Goal: Task Accomplishment & Management: Use online tool/utility

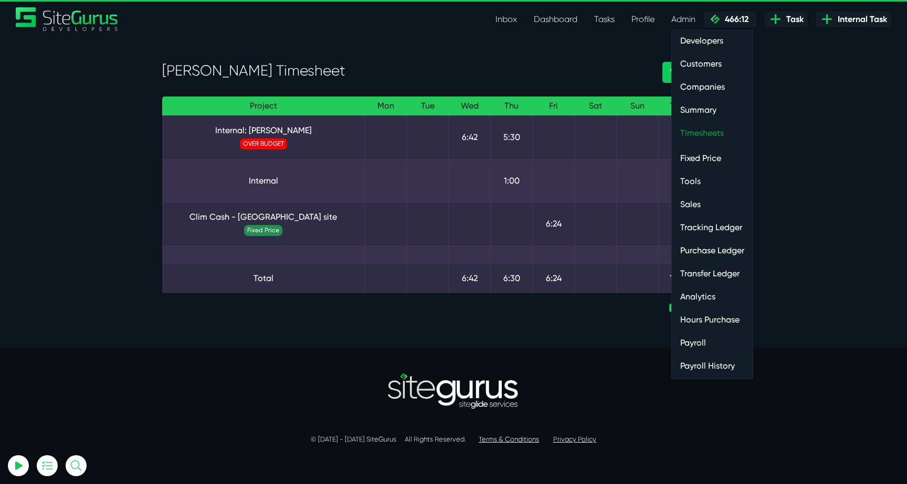
click at [718, 141] on link "Timesheets" at bounding box center [711, 133] width 81 height 21
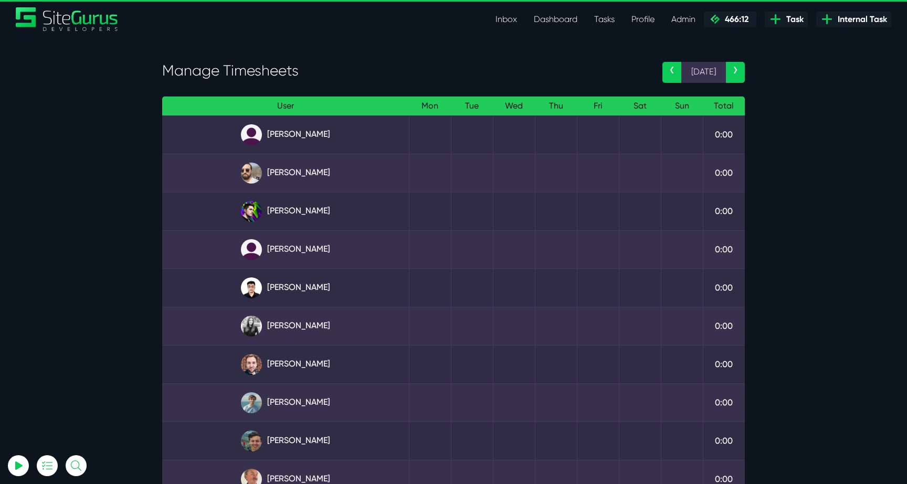
type input "luke@sitegurus.io"
click at [670, 72] on link "‹" at bounding box center [671, 72] width 19 height 21
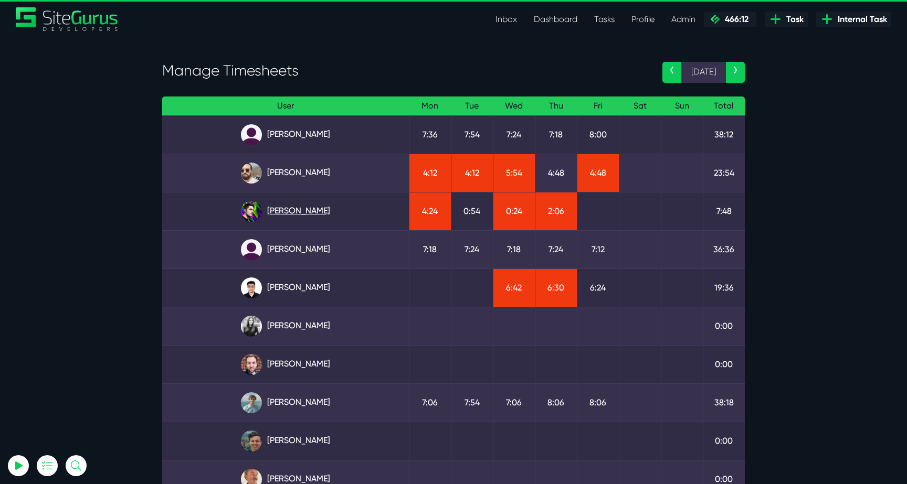
click at [317, 212] on link "Josh Carter" at bounding box center [285, 211] width 230 height 21
click at [735, 77] on link "›" at bounding box center [735, 72] width 19 height 21
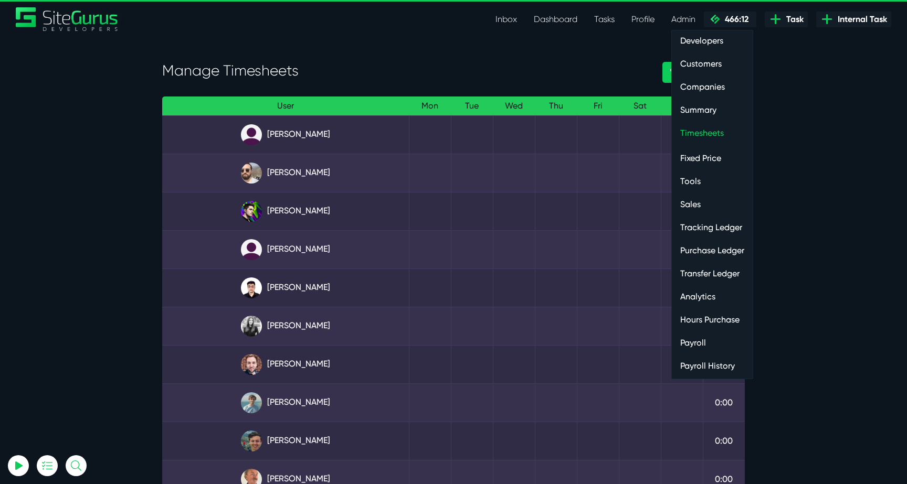
click at [707, 338] on link "Payroll" at bounding box center [711, 343] width 81 height 21
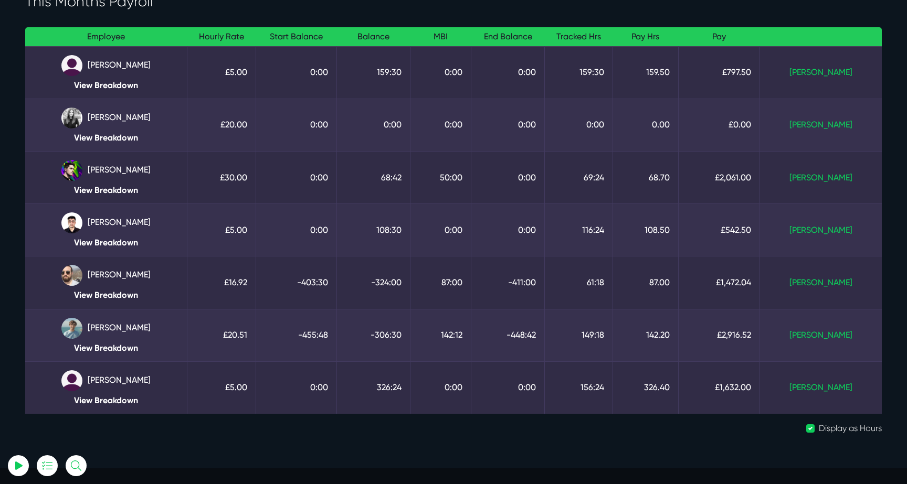
scroll to position [68, 0]
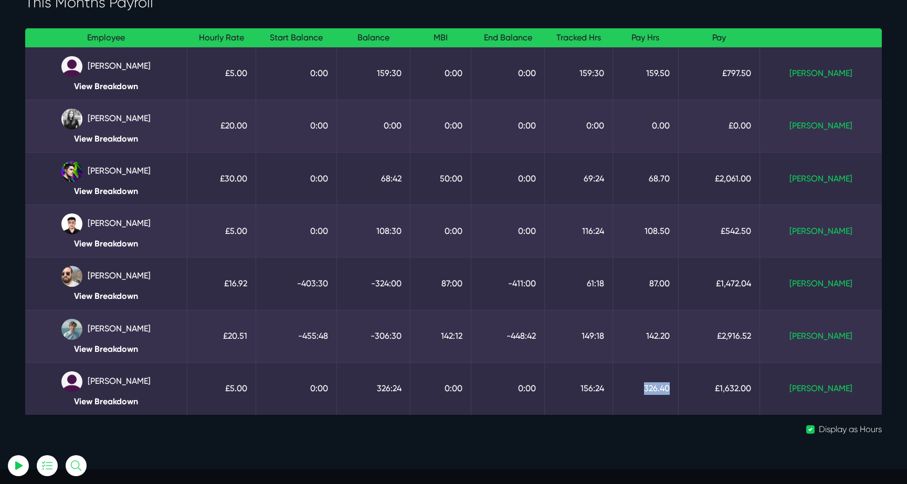
drag, startPoint x: 701, startPoint y: 392, endPoint x: 668, endPoint y: 390, distance: 32.6
click at [668, 390] on td "326.40" at bounding box center [645, 388] width 66 height 52
drag, startPoint x: 674, startPoint y: 230, endPoint x: 708, endPoint y: 232, distance: 34.7
click at [678, 232] on td "108.50" at bounding box center [645, 231] width 66 height 52
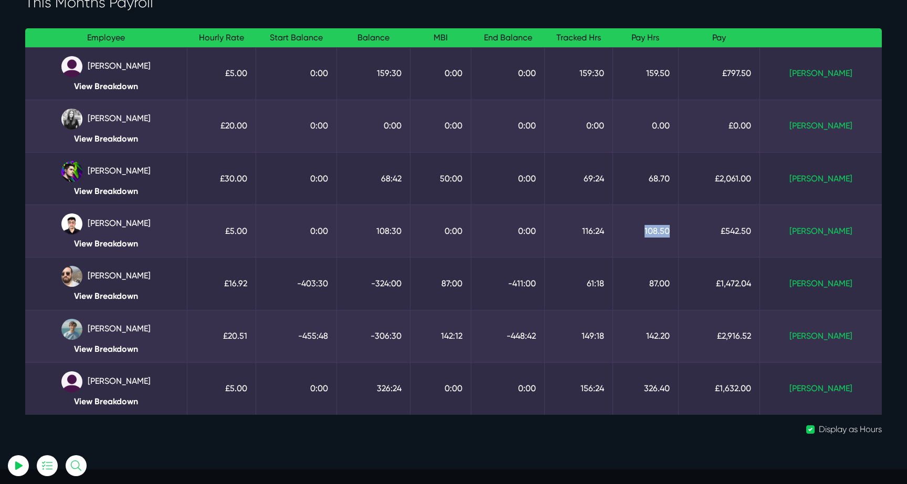
click at [678, 232] on td "108.50" at bounding box center [645, 231] width 66 height 52
click at [134, 402] on link "View Breakdown" at bounding box center [106, 402] width 145 height 10
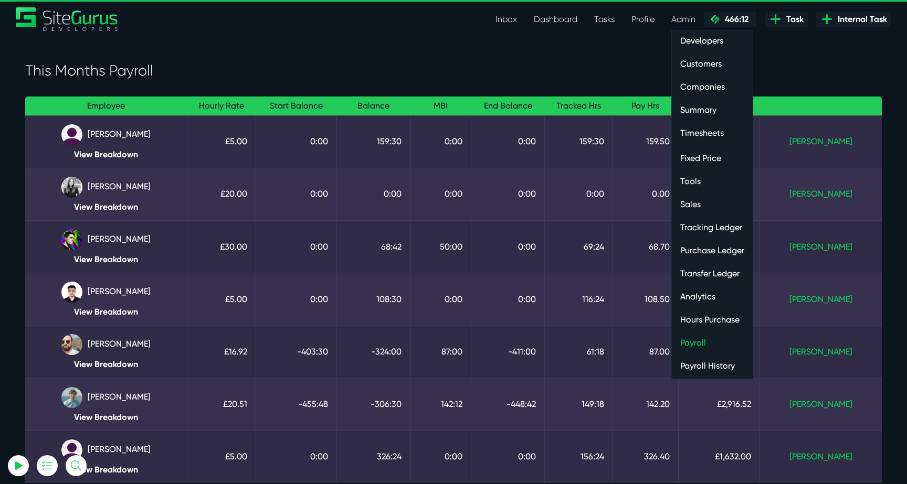
click at [709, 127] on link "Timesheets" at bounding box center [711, 133] width 81 height 21
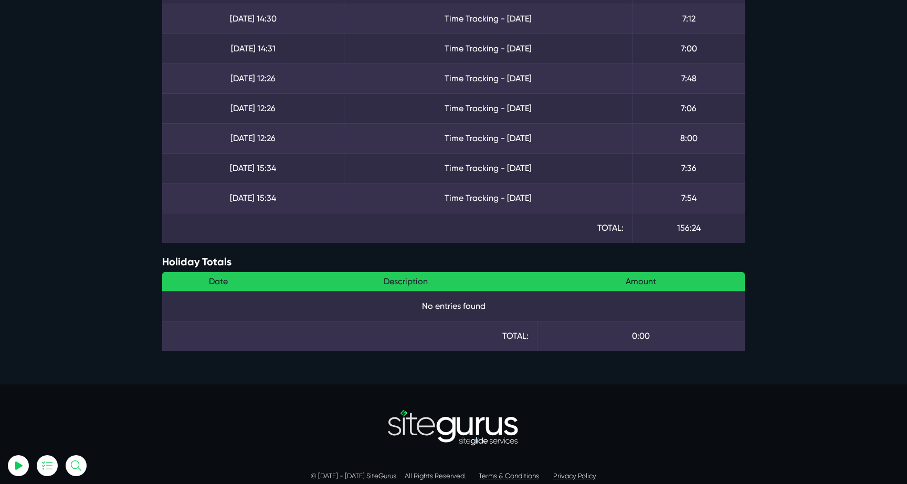
scroll to position [864, 0]
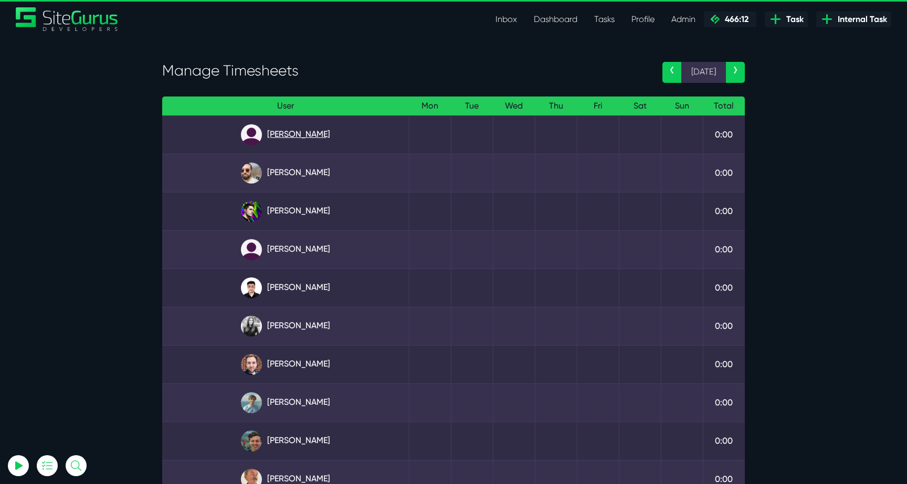
click at [298, 130] on link "Angel Dagondon" at bounding box center [285, 134] width 230 height 21
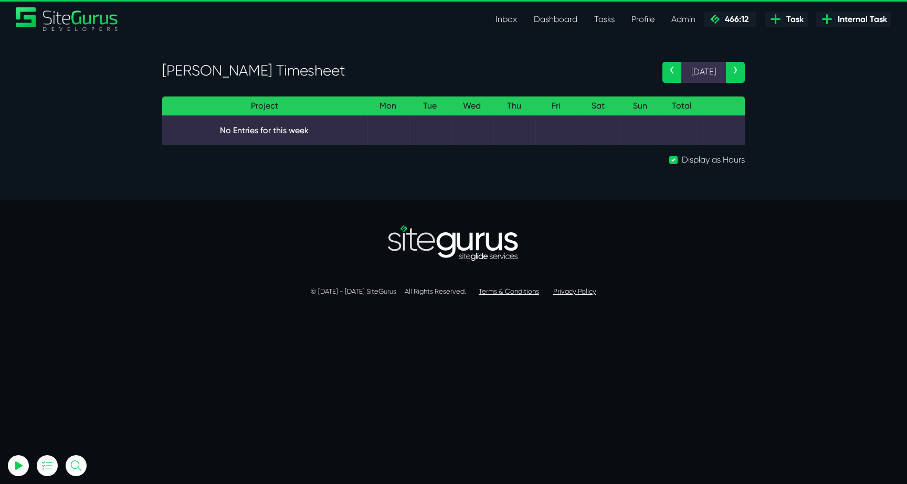
click at [673, 70] on link "‹" at bounding box center [671, 72] width 19 height 21
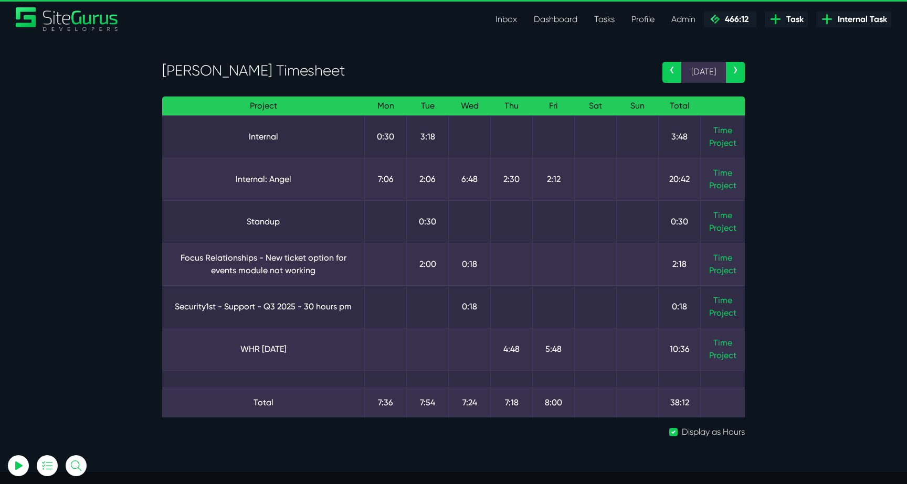
click at [673, 70] on link "‹" at bounding box center [671, 72] width 19 height 21
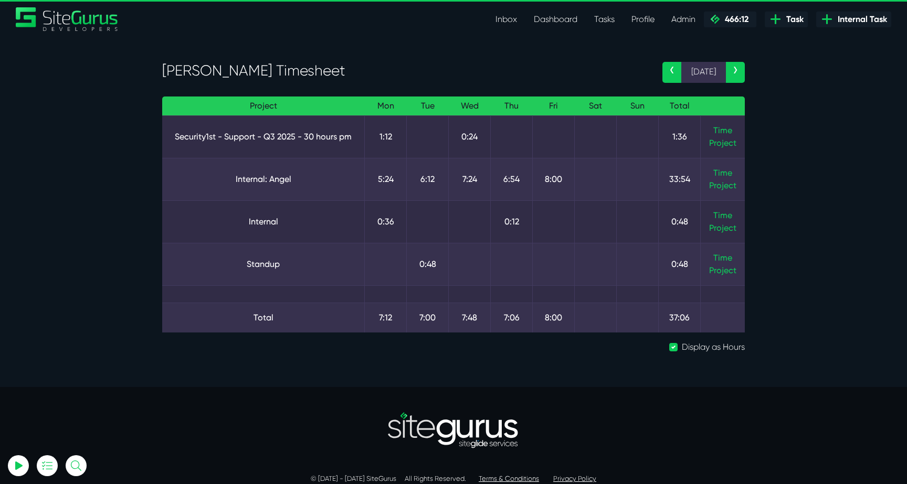
click at [673, 70] on link "‹" at bounding box center [671, 72] width 19 height 21
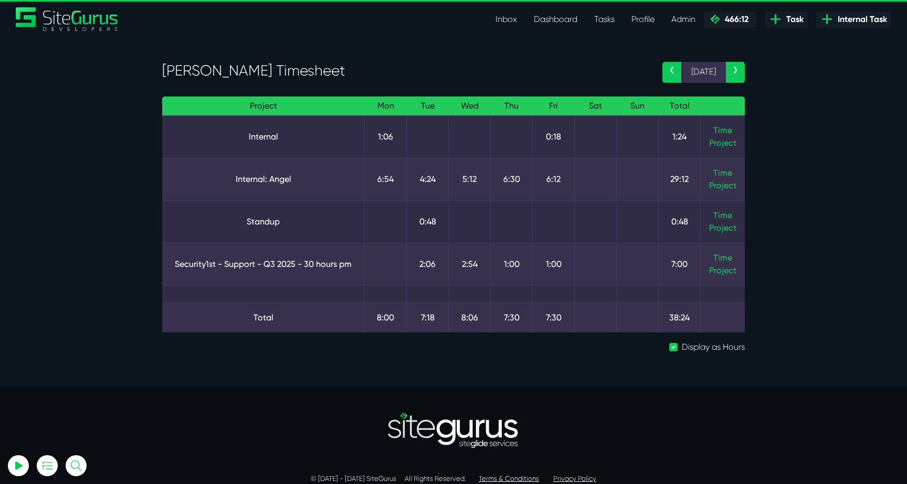
click at [733, 72] on link "›" at bounding box center [735, 72] width 19 height 21
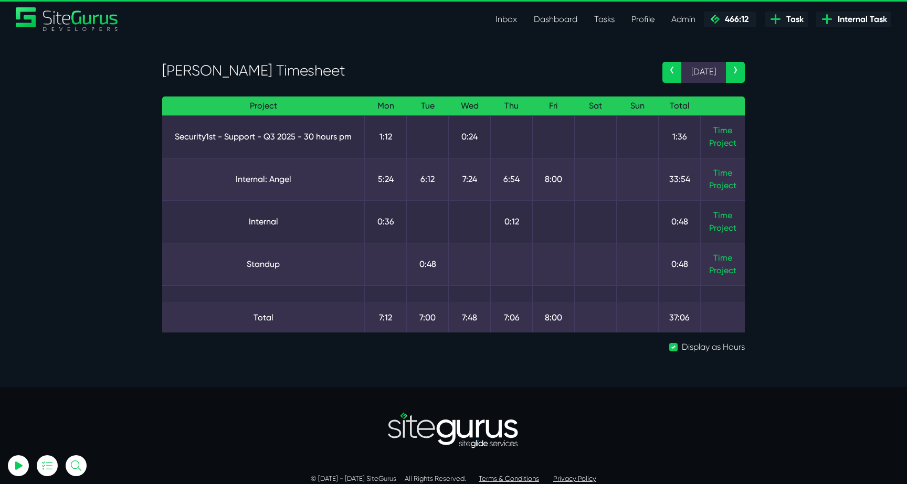
click at [674, 72] on link "‹" at bounding box center [671, 72] width 19 height 21
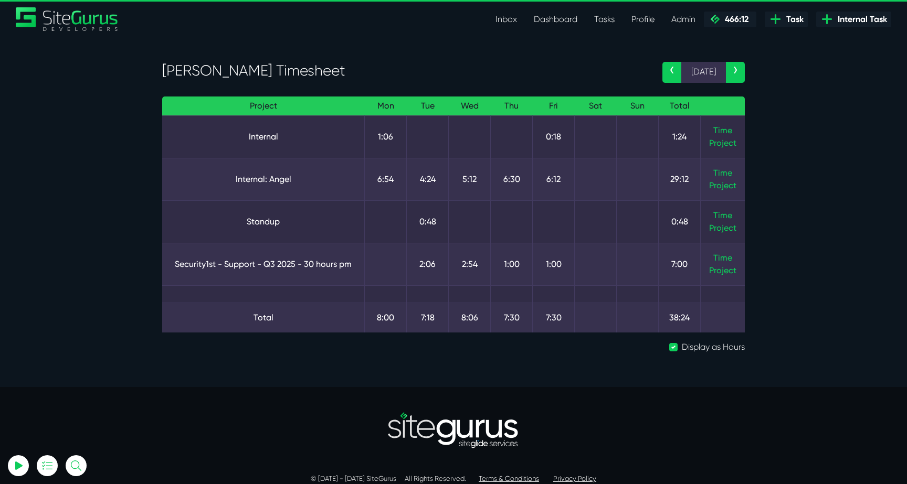
click at [674, 72] on link "‹" at bounding box center [671, 72] width 19 height 21
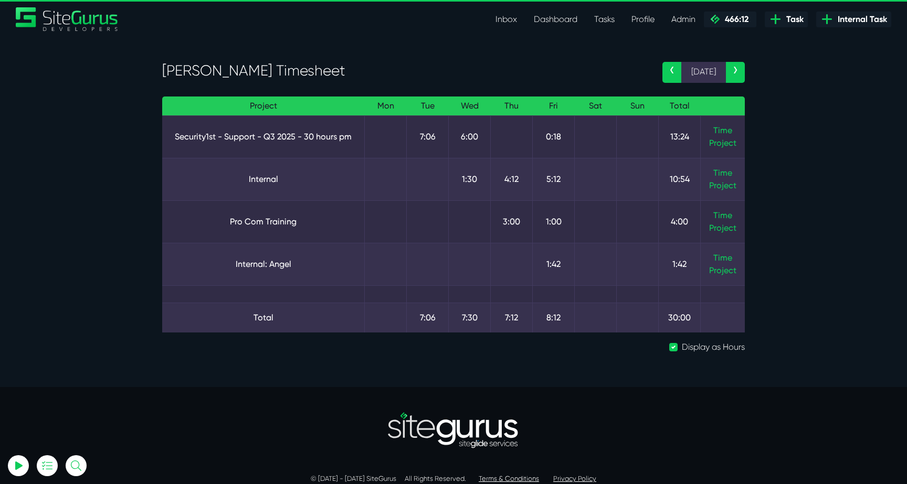
click at [671, 72] on link "‹" at bounding box center [671, 72] width 19 height 21
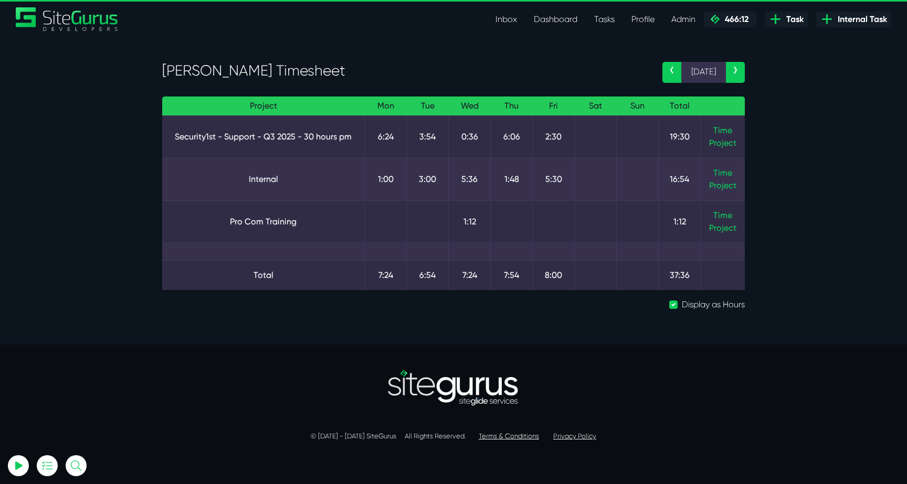
click at [671, 72] on link "‹" at bounding box center [671, 72] width 19 height 21
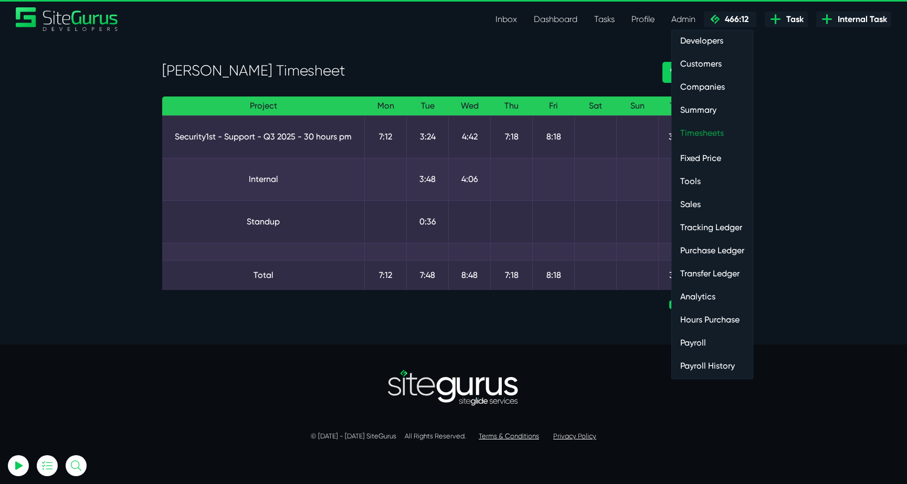
click at [701, 132] on link "Timesheets" at bounding box center [711, 133] width 81 height 21
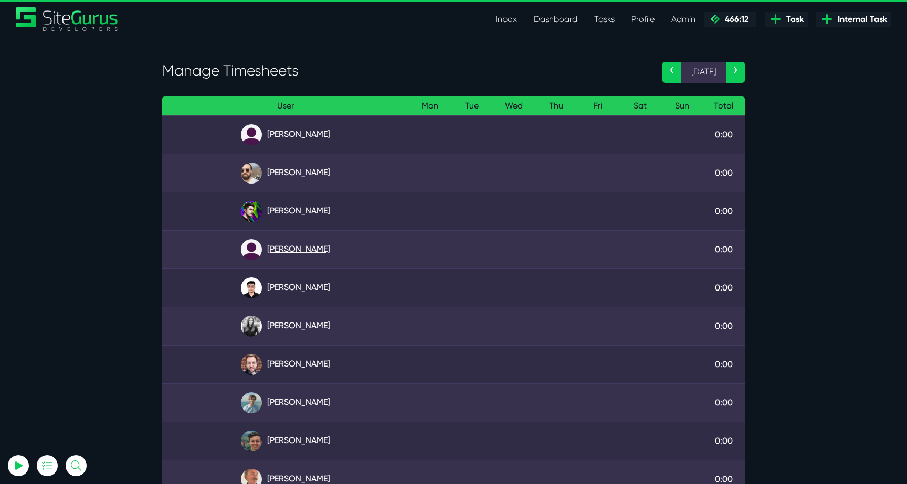
click at [321, 247] on link "[PERSON_NAME]" at bounding box center [285, 249] width 230 height 21
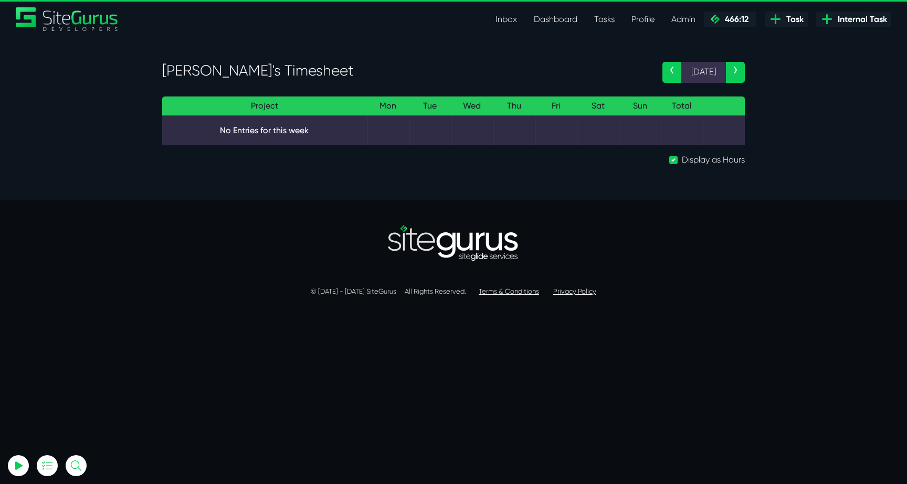
click at [673, 76] on link "‹" at bounding box center [671, 72] width 19 height 21
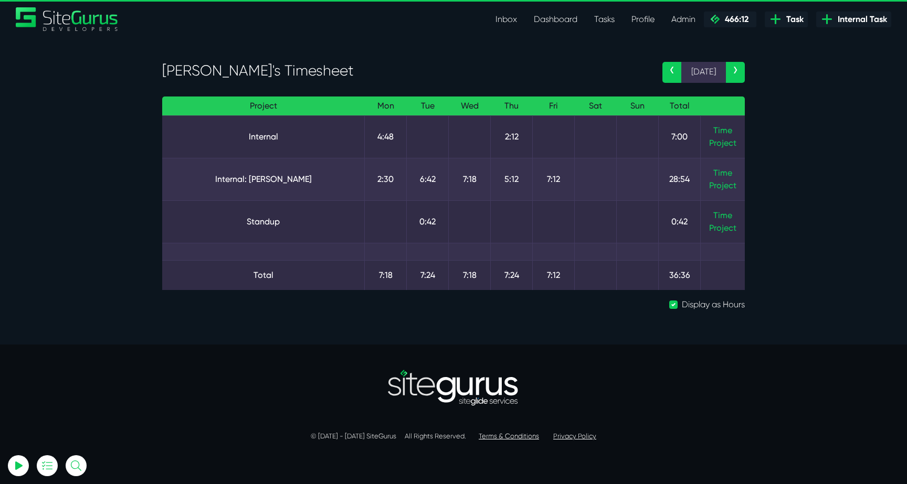
click at [673, 76] on link "‹" at bounding box center [671, 72] width 19 height 21
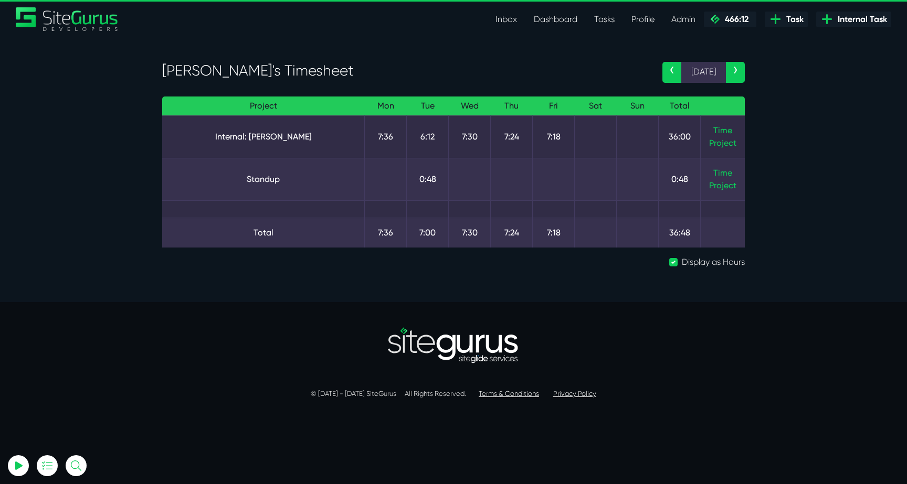
click at [673, 76] on link "‹" at bounding box center [671, 72] width 19 height 21
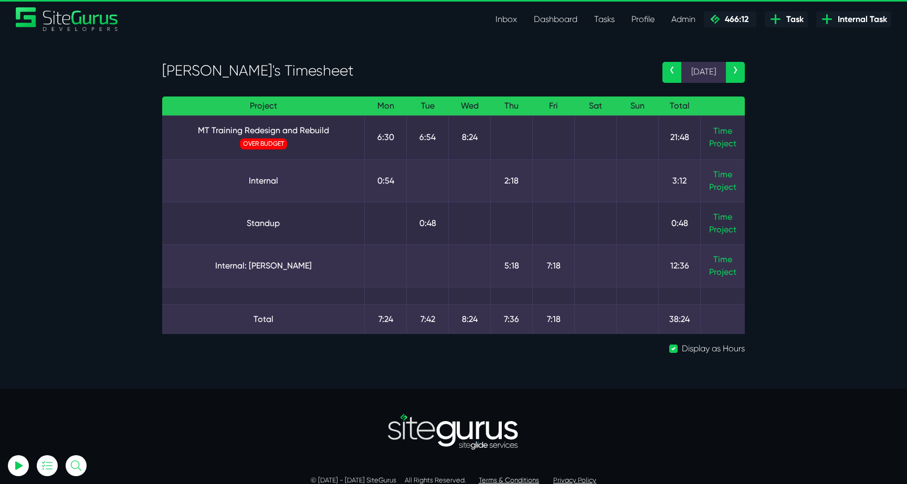
click at [673, 76] on link "‹" at bounding box center [671, 72] width 19 height 21
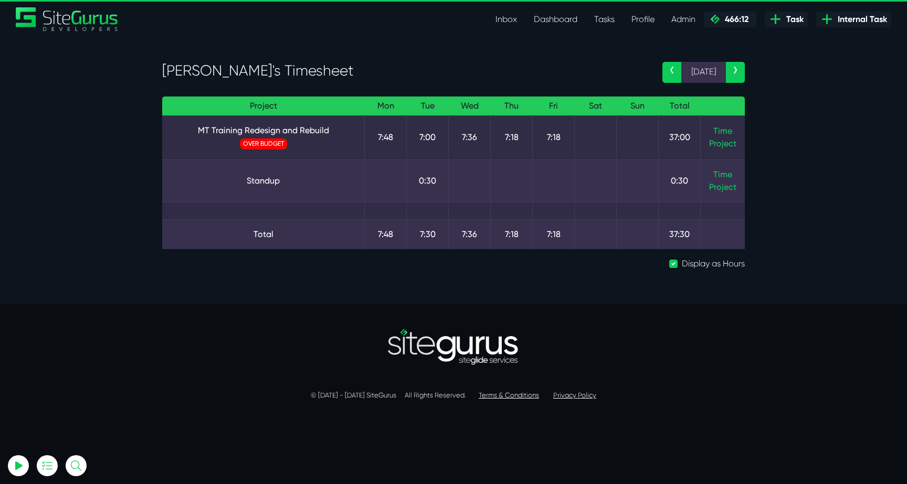
click at [673, 76] on link "‹" at bounding box center [671, 72] width 19 height 21
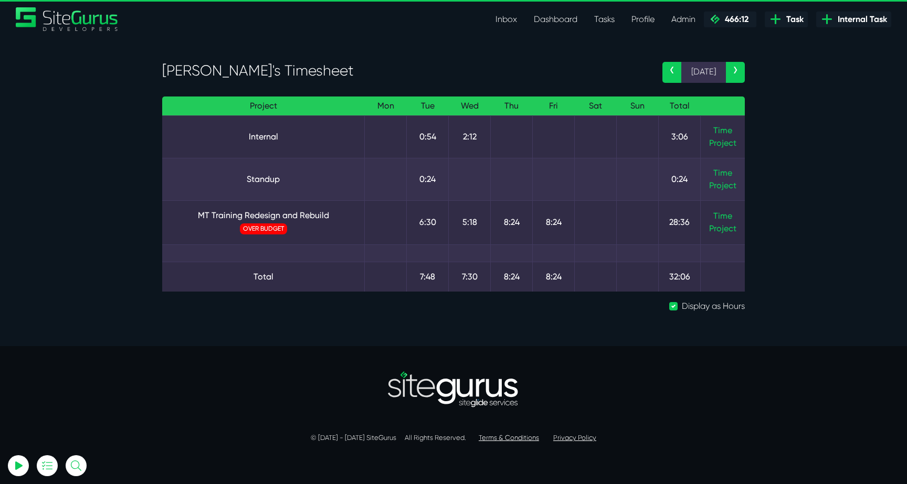
click at [673, 76] on link "‹" at bounding box center [671, 72] width 19 height 21
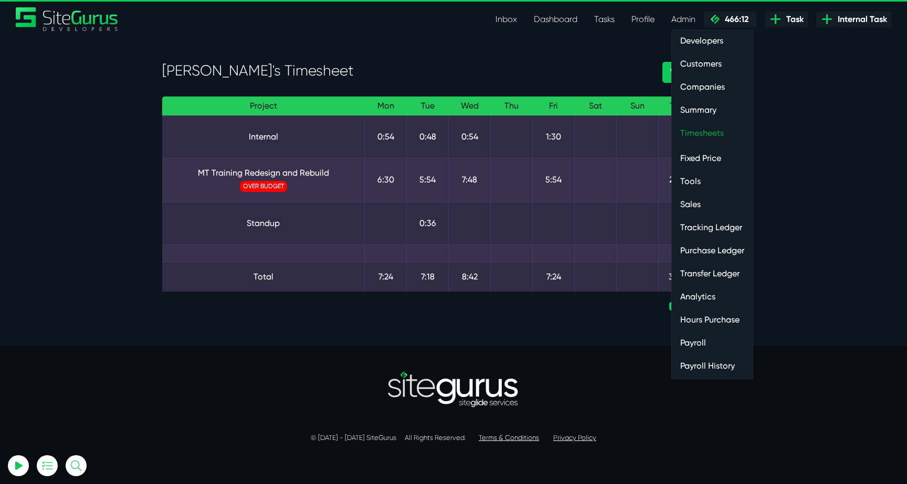
click at [702, 135] on link "Timesheets" at bounding box center [711, 133] width 81 height 21
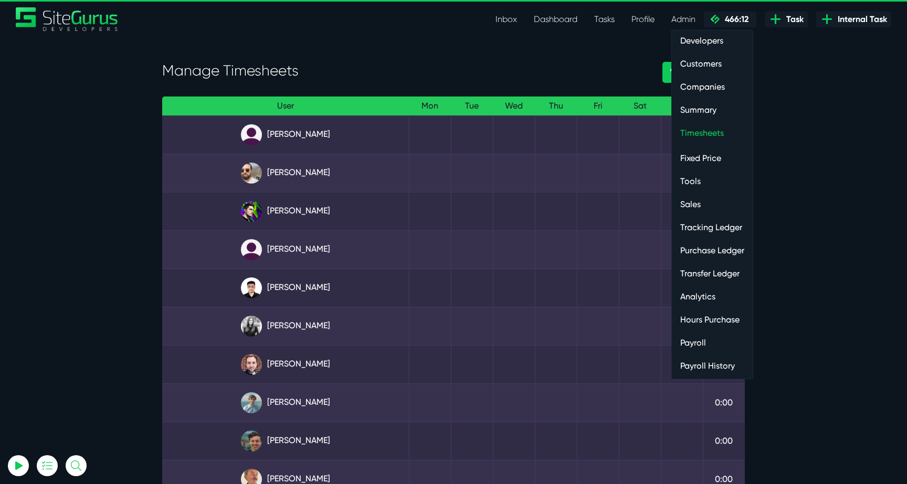
click at [694, 347] on link "Payroll" at bounding box center [711, 343] width 81 height 21
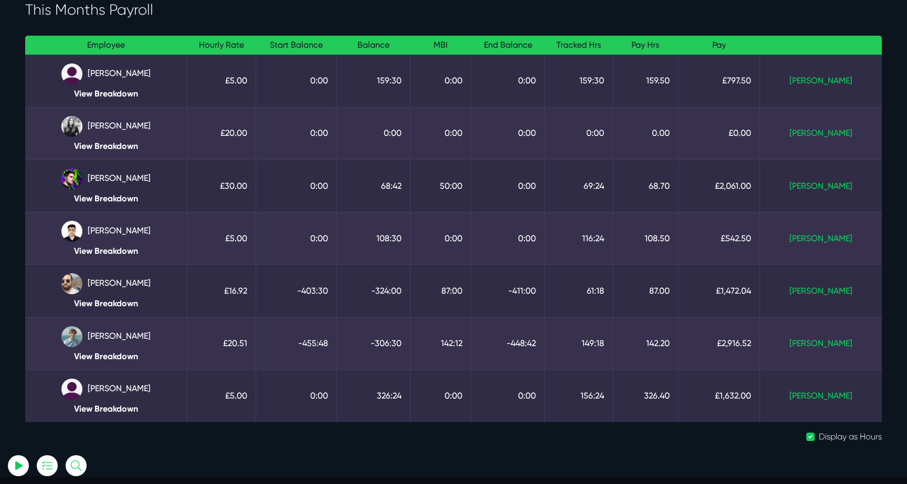
scroll to position [68, 0]
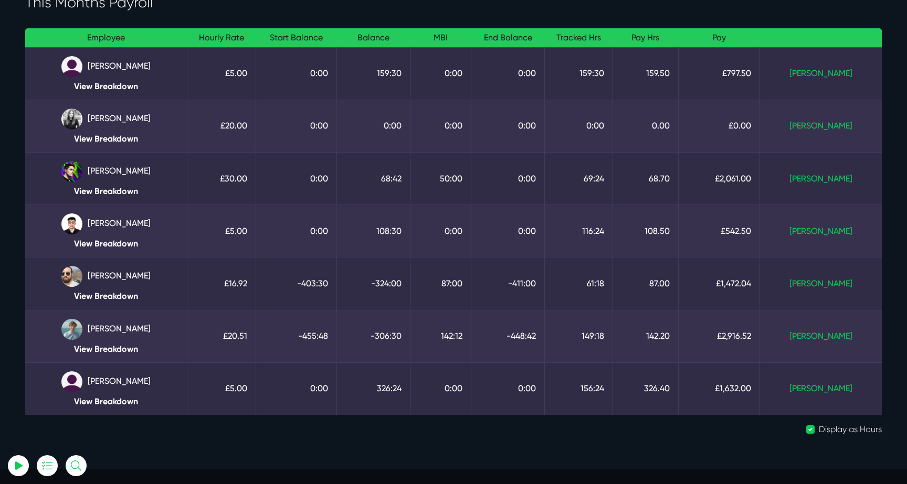
click at [124, 93] on td "Julianne Estras View Breakdown" at bounding box center [106, 73] width 162 height 52
click at [124, 92] on td "Julianne Estras View Breakdown" at bounding box center [106, 73] width 162 height 52
click at [124, 87] on link "View Breakdown" at bounding box center [106, 86] width 145 height 10
click at [103, 403] on link "View Breakdown" at bounding box center [106, 402] width 145 height 10
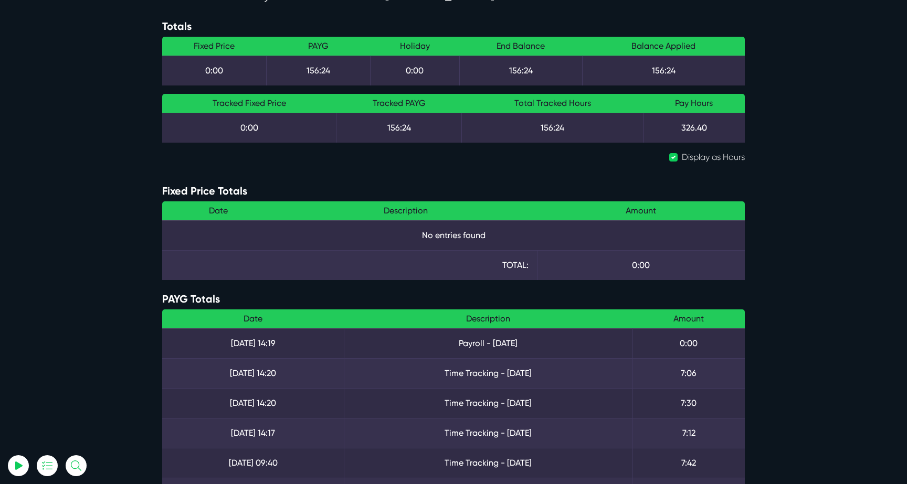
scroll to position [80, 0]
